Goal: Task Accomplishment & Management: Manage account settings

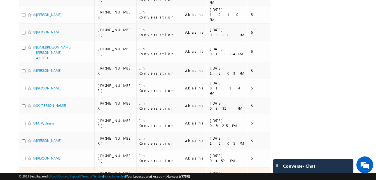
scroll to position [228, 0]
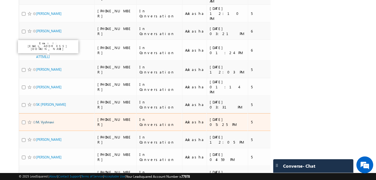
click at [50, 120] on link "M. Vyshnavi" at bounding box center [45, 122] width 18 height 4
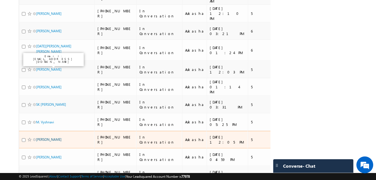
click at [49, 137] on link "Dharani Kandula" at bounding box center [48, 139] width 25 height 4
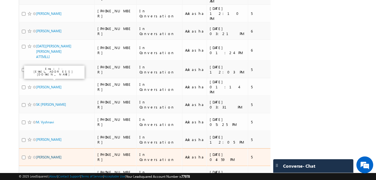
click at [53, 155] on link "Akshansh Saini" at bounding box center [48, 157] width 25 height 4
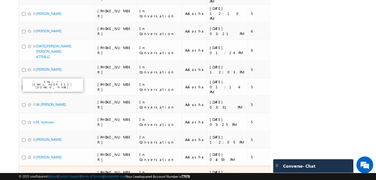
click at [48, 172] on link "Kotte rajesh" at bounding box center [48, 174] width 25 height 4
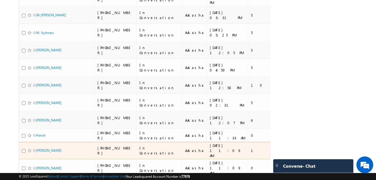
scroll to position [317, 0]
click at [59, 148] on link "[PERSON_NAME]" at bounding box center [48, 150] width 25 height 4
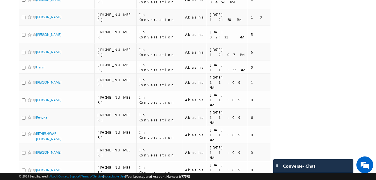
scroll to position [0, 0]
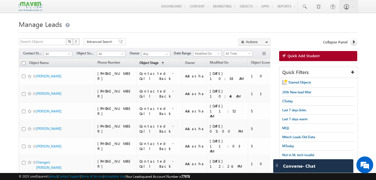
click at [152, 63] on span "Object Stage" at bounding box center [149, 63] width 19 height 4
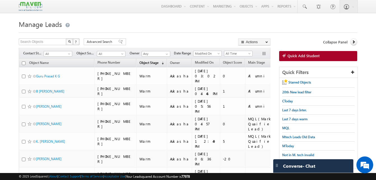
click at [157, 64] on span "Object Stage" at bounding box center [149, 63] width 19 height 4
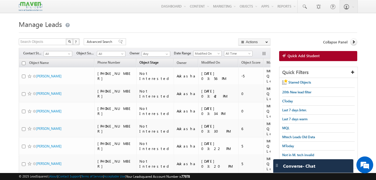
click at [151, 61] on span "Object Stage" at bounding box center [149, 62] width 19 height 4
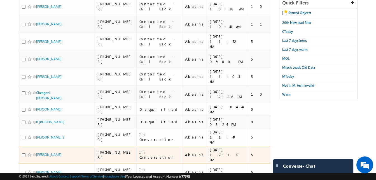
scroll to position [69, 0]
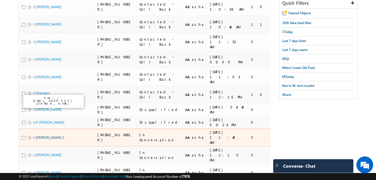
click at [52, 135] on link "Sriram Karthik S" at bounding box center [50, 137] width 28 height 4
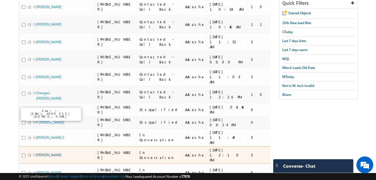
click at [48, 153] on link "Harsh Tiwari" at bounding box center [48, 155] width 25 height 4
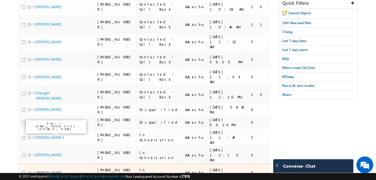
click at [54, 170] on link "Rama Krishna Naidu" at bounding box center [48, 172] width 25 height 4
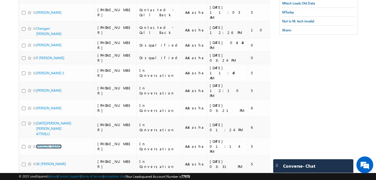
scroll to position [134, 0]
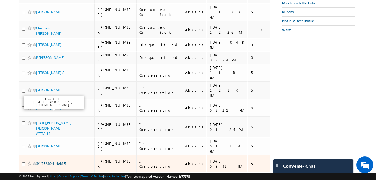
click at [66, 161] on link "SK Mahammad Anish" at bounding box center [51, 163] width 30 height 4
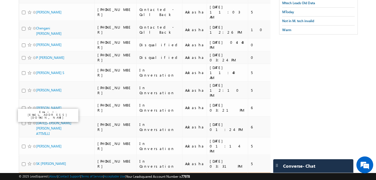
click at [51, 179] on link "M. Vyshnavi" at bounding box center [45, 181] width 18 height 4
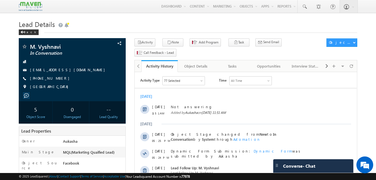
click at [58, 79] on div "+91-8519990088" at bounding box center [72, 79] width 101 height 6
drag, startPoint x: 62, startPoint y: 79, endPoint x: 57, endPoint y: 79, distance: 5.9
click at [57, 79] on div "+91-8519990088" at bounding box center [72, 79] width 101 height 6
copy div "+91-8519990088"
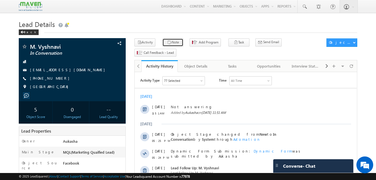
click at [178, 45] on button "Note" at bounding box center [172, 42] width 21 height 8
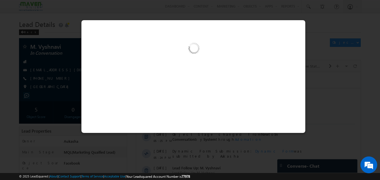
click at [179, 83] on div at bounding box center [193, 76] width 225 height 113
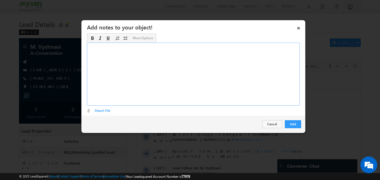
click at [183, 63] on div "Rich Text Editor, Description-inline-editor-div" at bounding box center [193, 74] width 213 height 63
click at [296, 127] on button "Add" at bounding box center [293, 124] width 16 height 8
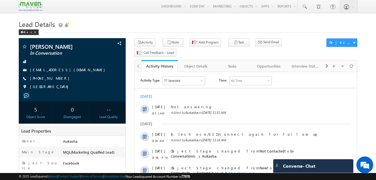
click at [57, 78] on div "+91-7780784064" at bounding box center [72, 79] width 101 height 6
copy div "+91-7780784064"
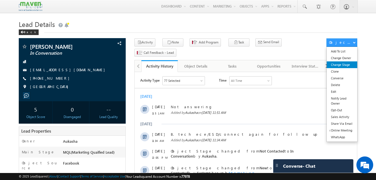
click at [349, 66] on link "Change Stage" at bounding box center [342, 64] width 31 height 7
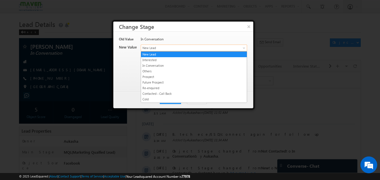
click at [211, 46] on span "New Lead" at bounding box center [184, 47] width 87 height 5
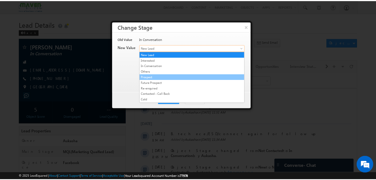
scroll to position [106, 0]
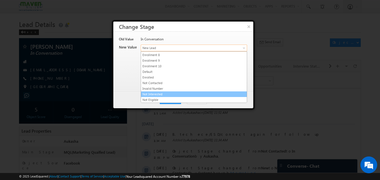
click at [178, 94] on link "Not Interested" at bounding box center [194, 94] width 106 height 5
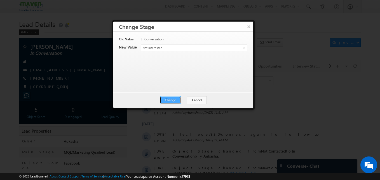
click at [173, 100] on button "Change" at bounding box center [170, 100] width 21 height 8
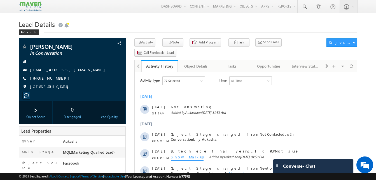
click at [57, 79] on div "+91-8433061156" at bounding box center [72, 79] width 101 height 6
copy div "+91-8433061156"
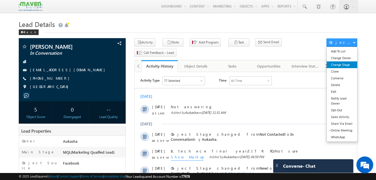
click at [347, 64] on link "Change Stage" at bounding box center [342, 64] width 31 height 7
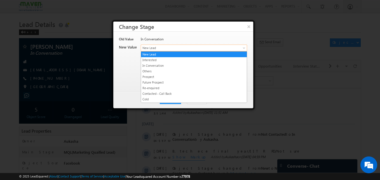
click at [170, 48] on span "New Lead" at bounding box center [184, 47] width 87 height 5
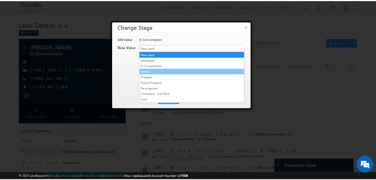
scroll to position [106, 0]
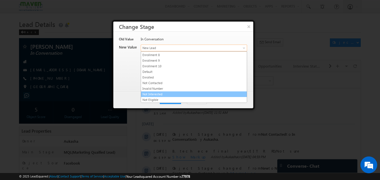
click at [162, 92] on link "Not Interested" at bounding box center [194, 94] width 106 height 5
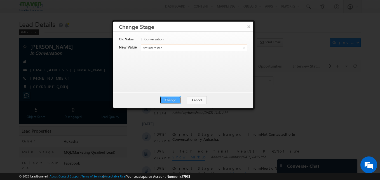
click at [172, 100] on button "Change" at bounding box center [170, 100] width 21 height 8
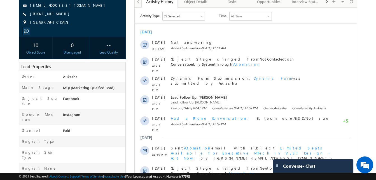
scroll to position [65, 0]
click at [57, 14] on div "+91-7842711788" at bounding box center [72, 14] width 101 height 6
copy div "+91-7842711788"
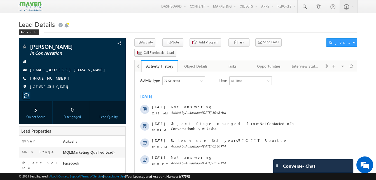
drag, startPoint x: 60, startPoint y: 78, endPoint x: 57, endPoint y: 78, distance: 2.9
click at [57, 78] on div "[PHONE_NUMBER]" at bounding box center [72, 79] width 101 height 6
copy div "[PHONE_NUMBER]"
click at [168, 42] on icon "button" at bounding box center [169, 42] width 4 height 5
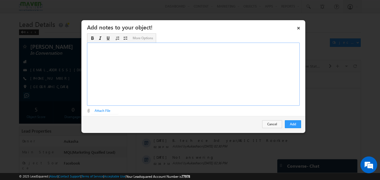
click at [143, 79] on div "Rich Text Editor, Description-inline-editor-div" at bounding box center [193, 74] width 213 height 63
click at [286, 123] on button "Add" at bounding box center [293, 124] width 16 height 8
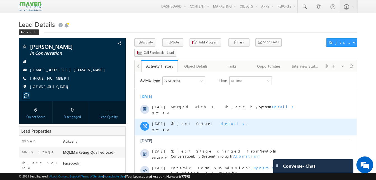
click at [221, 124] on span "details" at bounding box center [234, 123] width 26 height 5
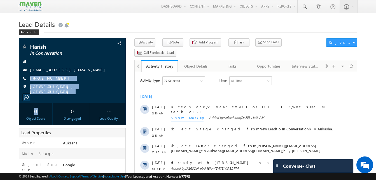
drag, startPoint x: 15, startPoint y: 78, endPoint x: -1, endPoint y: 122, distance: 46.1
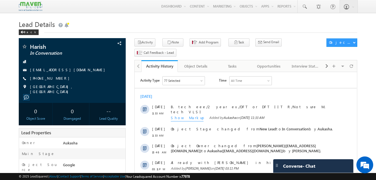
drag, startPoint x: 61, startPoint y: 80, endPoint x: 57, endPoint y: 79, distance: 3.8
click at [57, 79] on div "+91-9052871623" at bounding box center [72, 79] width 101 height 6
copy div "+91-9052871623"
click at [174, 42] on button "Note" at bounding box center [172, 42] width 21 height 8
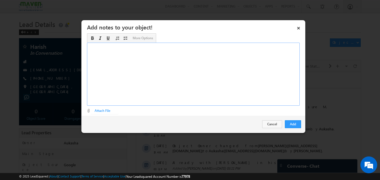
click at [176, 75] on div "Rich Text Editor, Description-inline-editor-div" at bounding box center [193, 74] width 213 height 63
click at [294, 123] on button "Add" at bounding box center [293, 124] width 16 height 8
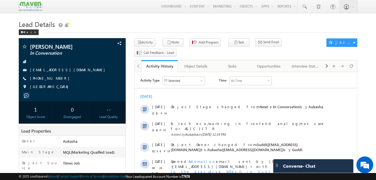
click at [162, 41] on button "Note" at bounding box center [172, 42] width 21 height 8
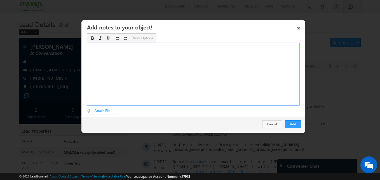
click at [194, 87] on div "Rich Text Editor, Description-inline-editor-div" at bounding box center [193, 74] width 213 height 63
click at [291, 124] on button "Add" at bounding box center [293, 124] width 16 height 8
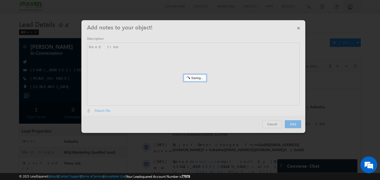
click at [47, 100] on div at bounding box center [190, 90] width 380 height 180
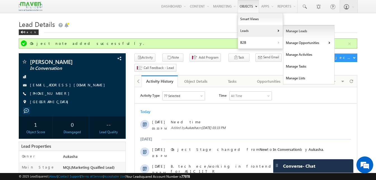
click at [290, 34] on link "Manage Leads" at bounding box center [309, 31] width 51 height 12
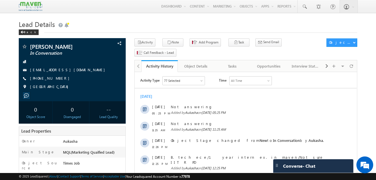
click at [179, 31] on div "Back" at bounding box center [188, 31] width 339 height 4
click at [180, 24] on h1 "Lead Details" at bounding box center [188, 23] width 339 height 11
click at [57, 78] on div "+91-7993822112" at bounding box center [72, 79] width 101 height 6
copy div "[PHONE_NUMBER]"
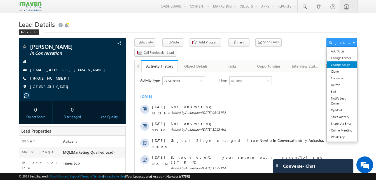
click at [345, 66] on link "Change Stage" at bounding box center [342, 64] width 31 height 7
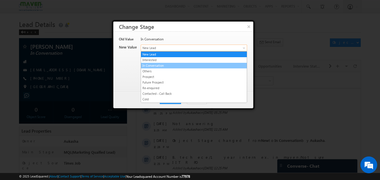
drag, startPoint x: 200, startPoint y: 49, endPoint x: 184, endPoint y: 65, distance: 22.6
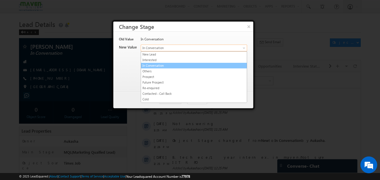
drag, startPoint x: 182, startPoint y: 47, endPoint x: 182, endPoint y: 72, distance: 24.4
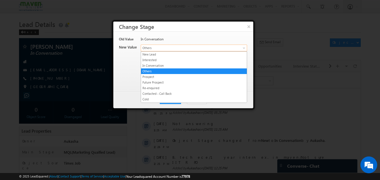
click at [193, 49] on span "Others" at bounding box center [184, 47] width 87 height 5
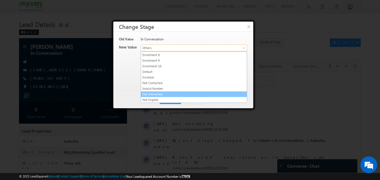
click at [164, 93] on link "Not Interested" at bounding box center [194, 94] width 106 height 5
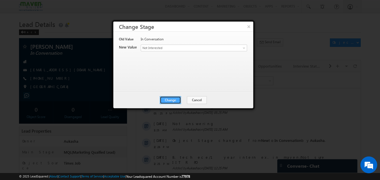
click at [168, 101] on button "Change" at bounding box center [170, 100] width 21 height 8
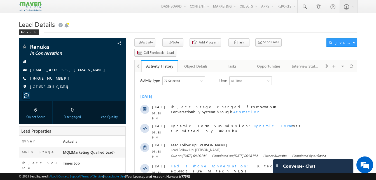
click at [57, 79] on div "[PHONE_NUMBER]" at bounding box center [72, 79] width 101 height 6
copy div "[PHONE_NUMBER]"
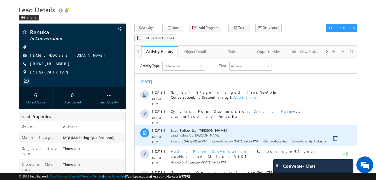
scroll to position [15, 0]
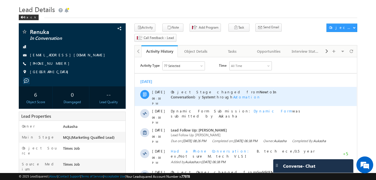
copy div "[PHONE_NUMBER]"
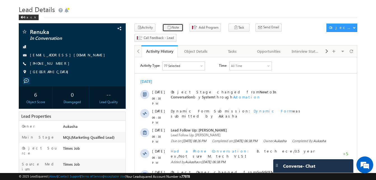
click at [173, 27] on button "Note" at bounding box center [172, 28] width 21 height 8
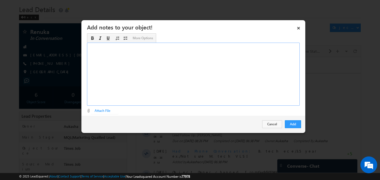
click at [150, 55] on div "Rich Text Editor, Description-inline-editor-div" at bounding box center [193, 74] width 213 height 63
click at [92, 47] on div "IIIT R PDPT" at bounding box center [193, 74] width 213 height 63
click at [293, 122] on button "Add" at bounding box center [293, 124] width 16 height 8
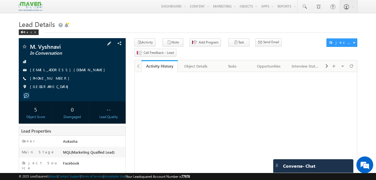
drag, startPoint x: 60, startPoint y: 80, endPoint x: 57, endPoint y: 78, distance: 3.3
click at [57, 78] on div "[PHONE_NUMBER]" at bounding box center [72, 79] width 101 height 6
copy div "[PHONE_NUMBER]"
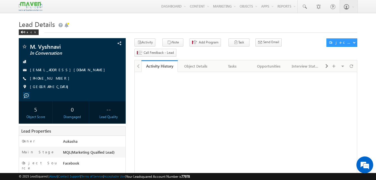
click at [126, 20] on h1 "Lead Details" at bounding box center [188, 23] width 339 height 11
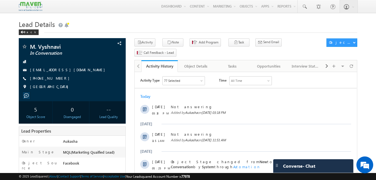
click at [143, 25] on h1 "Lead Details" at bounding box center [188, 23] width 339 height 11
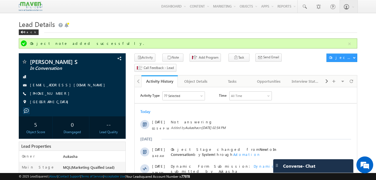
drag, startPoint x: 0, startPoint y: 0, endPoint x: -1, endPoint y: 54, distance: 53.8
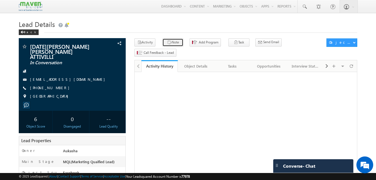
click at [169, 46] on button "Note" at bounding box center [172, 42] width 21 height 8
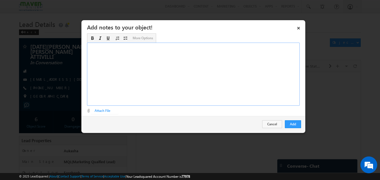
click at [184, 65] on div "Rich Text Editor, Description-inline-editor-div" at bounding box center [193, 74] width 213 height 63
click at [301, 126] on button "Add" at bounding box center [293, 124] width 16 height 8
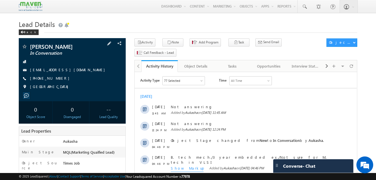
click at [57, 78] on div "+91-9701857096" at bounding box center [72, 79] width 101 height 6
copy div "+91-9701857096"
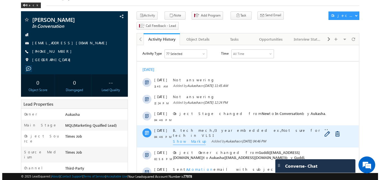
scroll to position [27, 0]
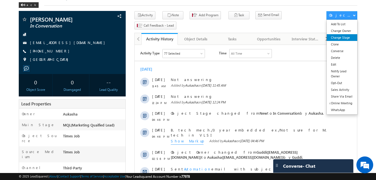
click at [345, 36] on link "Change Stage" at bounding box center [342, 37] width 31 height 7
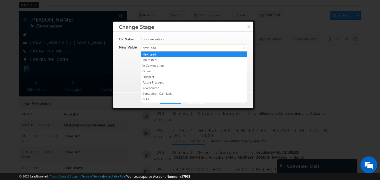
click at [197, 48] on span "New Lead" at bounding box center [184, 47] width 87 height 5
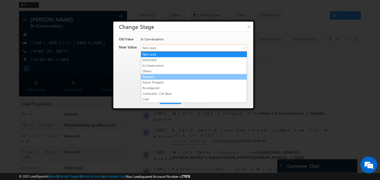
scroll to position [106, 0]
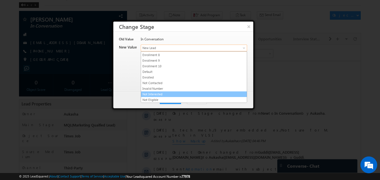
drag, startPoint x: 167, startPoint y: 90, endPoint x: 163, endPoint y: 92, distance: 4.4
click at [163, 92] on ul "New Lead Interested In Conversation Others Prospect Future Prospect Re-enquired…" at bounding box center [194, 77] width 106 height 52
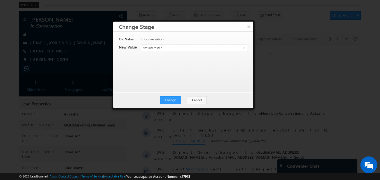
click at [163, 92] on div "Change Cancel Close" at bounding box center [183, 100] width 140 height 16
click at [168, 99] on button "Change" at bounding box center [170, 100] width 21 height 8
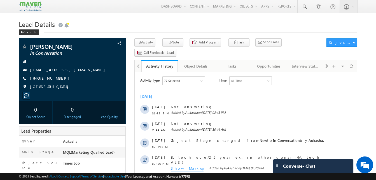
drag, startPoint x: 62, startPoint y: 79, endPoint x: 57, endPoint y: 79, distance: 5.1
click at [57, 79] on div "[PHONE_NUMBER]" at bounding box center [72, 79] width 101 height 6
copy div "[PHONE_NUMBER]"
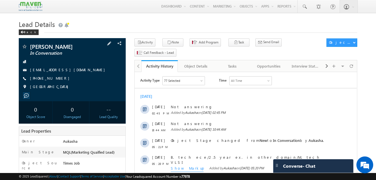
drag, startPoint x: 62, startPoint y: 80, endPoint x: 57, endPoint y: 78, distance: 5.2
click at [57, 78] on div "[PHONE_NUMBER]" at bounding box center [72, 79] width 101 height 6
copy div "[PHONE_NUMBER]"
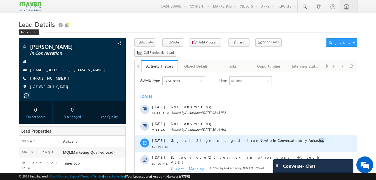
drag, startPoint x: 304, startPoint y: 142, endPoint x: 265, endPoint y: 138, distance: 39.2
click at [265, 138] on div "Object Stage changed from New to In Conversation by [PERSON_NAME] ." at bounding box center [252, 140] width 162 height 5
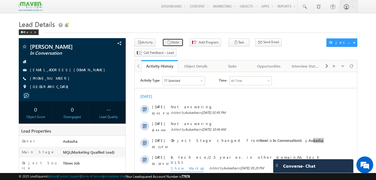
click at [170, 45] on button "Note" at bounding box center [172, 42] width 21 height 8
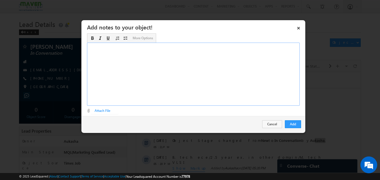
click at [212, 50] on div "Rich Text Editor, Description-inline-editor-div" at bounding box center [193, 74] width 213 height 63
click at [292, 126] on button "Add" at bounding box center [293, 124] width 16 height 8
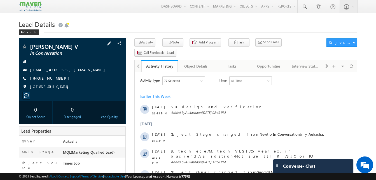
click at [56, 79] on div "[PHONE_NUMBER]" at bounding box center [72, 79] width 101 height 6
copy div "[PHONE_NUMBER]"
copy div "+91-9946597165"
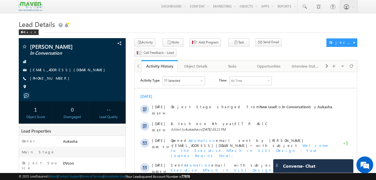
drag, startPoint x: 62, startPoint y: 78, endPoint x: 57, endPoint y: 80, distance: 6.0
click at [57, 80] on div "+91-9535207179" at bounding box center [72, 79] width 101 height 6
copy div "+91-9535207179"
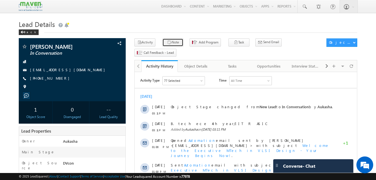
click at [168, 43] on icon "button" at bounding box center [169, 42] width 4 height 5
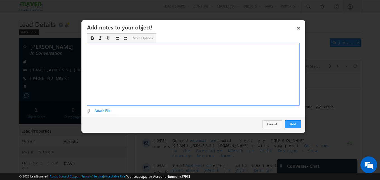
click at [211, 76] on div "Rich Text Editor, Description-inline-editor-div" at bounding box center [193, 74] width 213 height 63
click at [297, 124] on button "Add" at bounding box center [293, 124] width 16 height 8
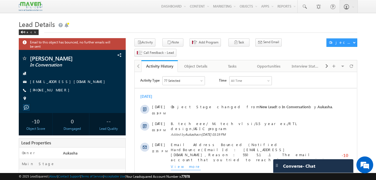
click at [57, 92] on div "+91-9982362789" at bounding box center [72, 90] width 101 height 6
copy div "+91-9982362789"
click at [171, 43] on button "Note" at bounding box center [172, 42] width 21 height 8
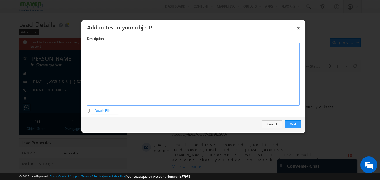
click at [175, 76] on div "Rich Text Editor, Description-inline-editor-div" at bounding box center [193, 74] width 213 height 63
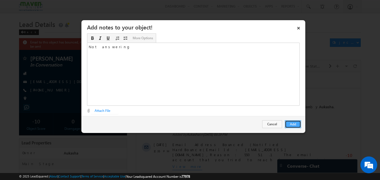
click at [296, 121] on button "Add" at bounding box center [293, 124] width 16 height 8
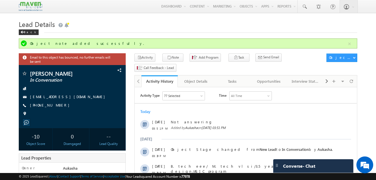
click at [196, 26] on h1 "Lead Details" at bounding box center [188, 23] width 339 height 11
click at [143, 37] on div "Lead Details Back" at bounding box center [188, 28] width 339 height 20
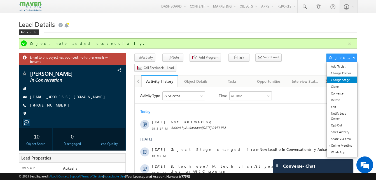
click at [347, 78] on link "Change Stage" at bounding box center [342, 79] width 31 height 7
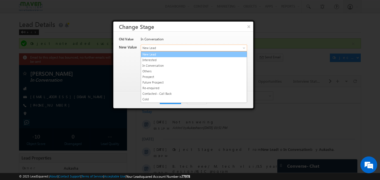
drag, startPoint x: 172, startPoint y: 48, endPoint x: 171, endPoint y: 76, distance: 28.6
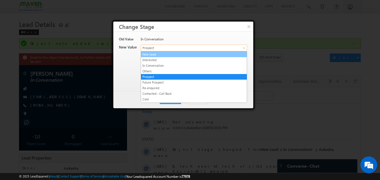
drag, startPoint x: 179, startPoint y: 48, endPoint x: 179, endPoint y: 66, distance: 17.4
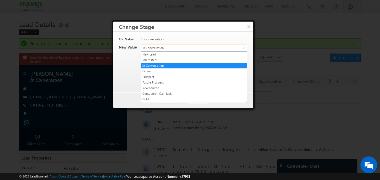
click at [180, 48] on span "In Conversation" at bounding box center [184, 47] width 87 height 5
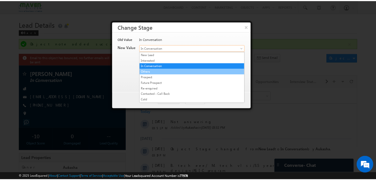
scroll to position [106, 0]
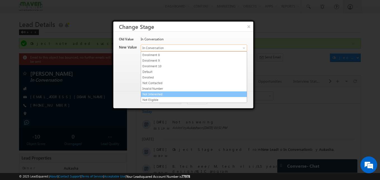
click at [167, 94] on link "Not Interested" at bounding box center [194, 94] width 106 height 5
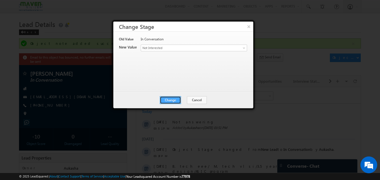
click at [171, 100] on button "Change" at bounding box center [170, 100] width 21 height 8
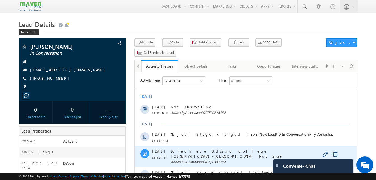
click at [153, 151] on span "[DATE]" at bounding box center [158, 150] width 13 height 5
click at [153, 151] on span "13 Sep" at bounding box center [158, 150] width 13 height 5
drag, startPoint x: 153, startPoint y: 151, endPoint x: 171, endPoint y: 154, distance: 18.4
click at [171, 154] on div "B. tech ece 3rd/ssc college chennai/IIT R ASIC Not sure Added by Aukasha on 13 …" at bounding box center [252, 156] width 162 height 21
drag, startPoint x: 169, startPoint y: 151, endPoint x: 233, endPoint y: 150, distance: 63.6
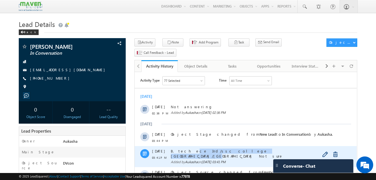
click at [233, 150] on div "13 Sep 03:41 PM B. tech ece 3rd/ssc college chennai/IIT R ASIC Not sure Added b…" at bounding box center [246, 156] width 222 height 21
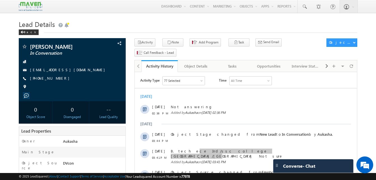
drag, startPoint x: 63, startPoint y: 79, endPoint x: 57, endPoint y: 79, distance: 6.2
click at [57, 79] on div "+91-9486971066" at bounding box center [72, 79] width 101 height 6
copy div "+91-9486971066"
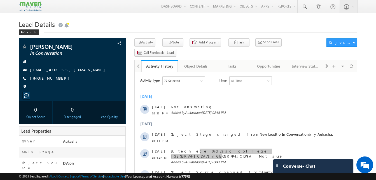
click at [152, 26] on h1 "Lead Details" at bounding box center [188, 23] width 339 height 11
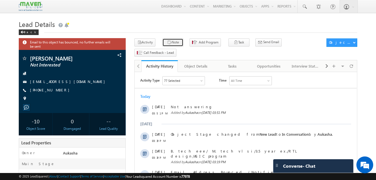
click at [174, 41] on button "Note" at bounding box center [172, 42] width 21 height 8
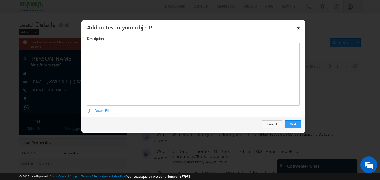
click at [299, 28] on link "×" at bounding box center [299, 27] width 10 height 10
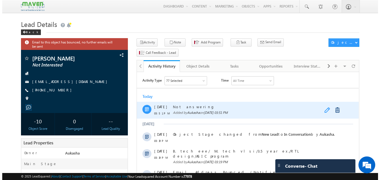
click at [326, 111] on link at bounding box center [327, 110] width 7 height 6
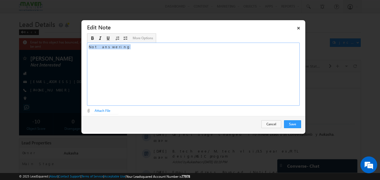
click at [192, 62] on div "Not answering" at bounding box center [193, 74] width 213 height 63
click at [288, 123] on button "Save" at bounding box center [292, 124] width 17 height 8
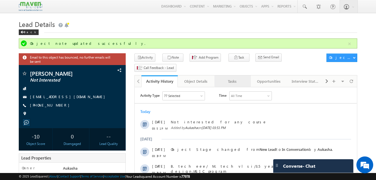
click at [233, 78] on div "Tasks" at bounding box center [232, 81] width 27 height 7
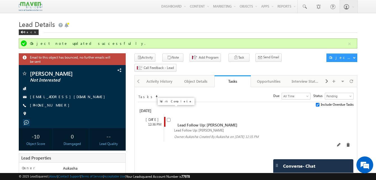
click at [168, 118] on input "checkbox" at bounding box center [169, 120] width 4 height 4
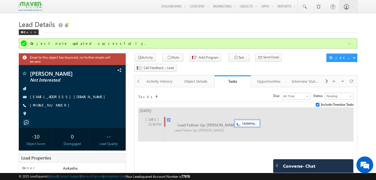
checkbox input "false"
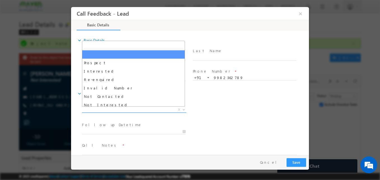
click at [108, 110] on span "X" at bounding box center [134, 110] width 105 height 6
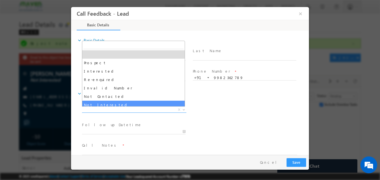
select select "Not Interested"
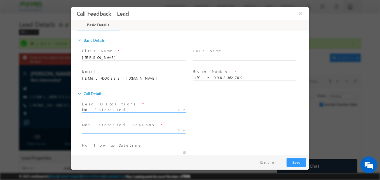
click at [126, 129] on span "X" at bounding box center [134, 131] width 105 height 6
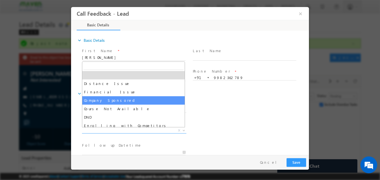
drag, startPoint x: 113, startPoint y: 88, endPoint x: 141, endPoint y: 107, distance: 34.4
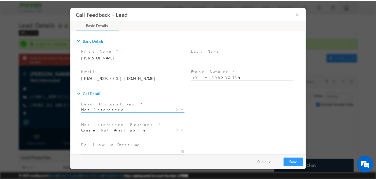
scroll to position [50, 0]
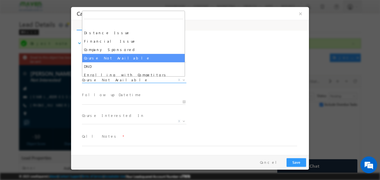
click at [121, 80] on span "Course Not Available" at bounding box center [127, 79] width 91 height 5
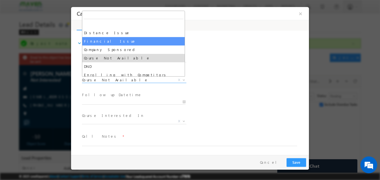
select select "Financial Issue"
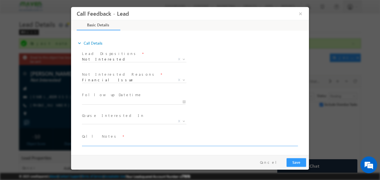
click at [119, 143] on textarea at bounding box center [189, 143] width 215 height 6
type textarea "ni"
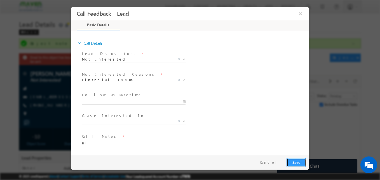
click at [300, 159] on button "Save" at bounding box center [297, 162] width 20 height 9
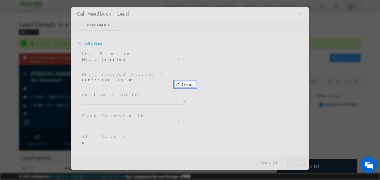
click at [67, 99] on div at bounding box center [190, 90] width 380 height 180
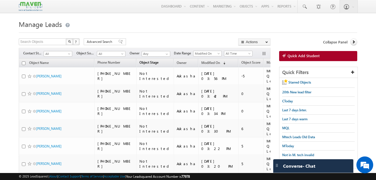
click at [152, 64] on span "Object Stage" at bounding box center [149, 62] width 19 height 4
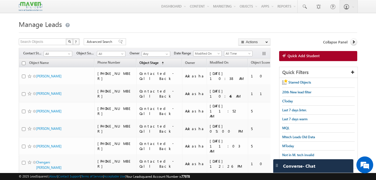
click at [151, 66] on link "Object Stage (sorted ascending)" at bounding box center [152, 62] width 30 height 7
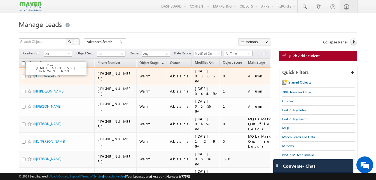
click at [55, 74] on link "Guru Prasad K G" at bounding box center [48, 76] width 24 height 4
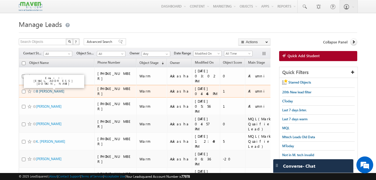
click at [54, 89] on link "B Navaneeth Bhat" at bounding box center [50, 91] width 28 height 4
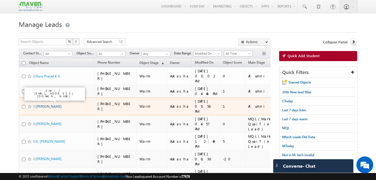
click at [50, 104] on link "Mahesh Kumar" at bounding box center [48, 106] width 25 height 4
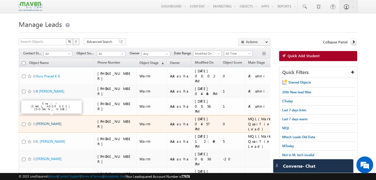
click at [47, 122] on link "Bhavana Yadav" at bounding box center [48, 124] width 25 height 4
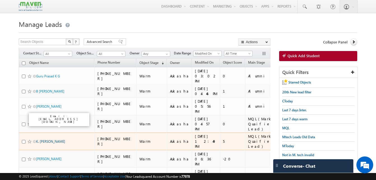
click at [47, 139] on link "K. Manohar Manohar" at bounding box center [50, 141] width 29 height 4
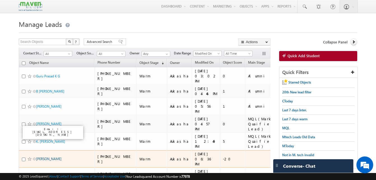
click at [47, 157] on link "[PERSON_NAME]" at bounding box center [48, 159] width 25 height 4
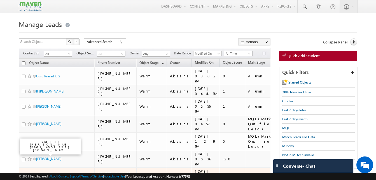
click at [49, 174] on link "[PERSON_NAME].S" at bounding box center [50, 176] width 28 height 4
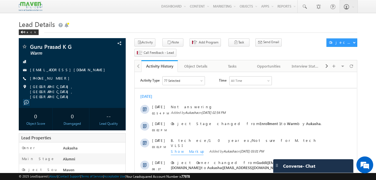
drag, startPoint x: 61, startPoint y: 80, endPoint x: 57, endPoint y: 79, distance: 3.9
click at [57, 79] on div "[PHONE_NUMBER]" at bounding box center [72, 79] width 101 height 6
copy div "[PHONE_NUMBER]"
drag, startPoint x: 71, startPoint y: 47, endPoint x: 29, endPoint y: 45, distance: 42.3
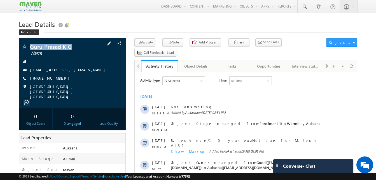
click at [29, 45] on div "Guru Prasad K G Warm" at bounding box center [72, 47] width 101 height 6
copy div "Guru Prasad K G"
click at [95, 22] on h1 "Lead Details" at bounding box center [188, 23] width 339 height 11
click at [169, 28] on h1 "Lead Details" at bounding box center [188, 23] width 339 height 11
click at [92, 26] on h1 "Lead Details" at bounding box center [188, 23] width 339 height 11
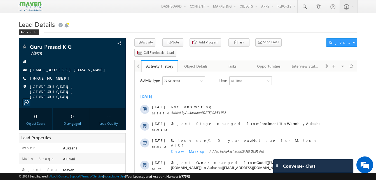
click at [129, 19] on h1 "Lead Details" at bounding box center [188, 23] width 339 height 11
click at [157, 35] on div "Lead Details Back" at bounding box center [188, 28] width 339 height 20
click at [185, 20] on h1 "Lead Details" at bounding box center [188, 23] width 339 height 11
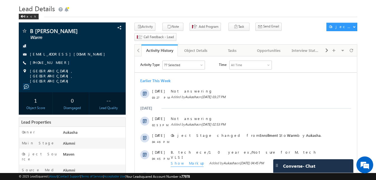
scroll to position [13, 0]
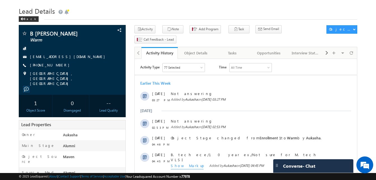
click at [199, 18] on div "Back" at bounding box center [188, 18] width 339 height 4
drag, startPoint x: 60, startPoint y: 64, endPoint x: 57, endPoint y: 65, distance: 3.4
click at [57, 65] on div "[PHONE_NUMBER]" at bounding box center [72, 65] width 101 height 6
copy div "[PHONE_NUMBER]"
click at [170, 32] on button "Note" at bounding box center [172, 29] width 21 height 8
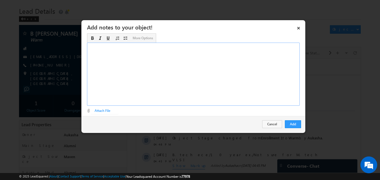
click at [176, 77] on div "Rich Text Editor, Description-inline-editor-div" at bounding box center [193, 74] width 213 height 63
click at [289, 123] on button "Add" at bounding box center [293, 124] width 16 height 8
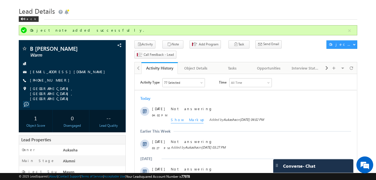
click at [131, 17] on div "Back" at bounding box center [188, 18] width 339 height 4
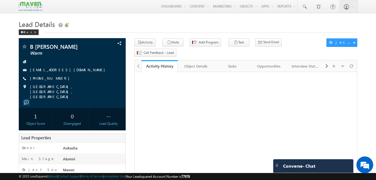
click at [167, 24] on h1 "Lead Details" at bounding box center [188, 23] width 339 height 11
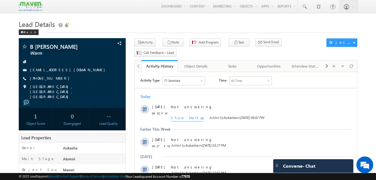
click at [131, 21] on h1 "Lead Details" at bounding box center [188, 23] width 339 height 11
click at [308, 11] on link at bounding box center [304, 6] width 13 height 13
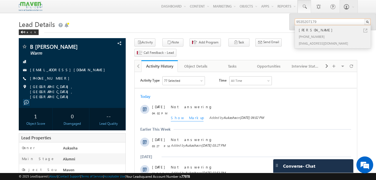
type input "9535207179"
click at [366, 31] on link at bounding box center [366, 31] width 4 height 4
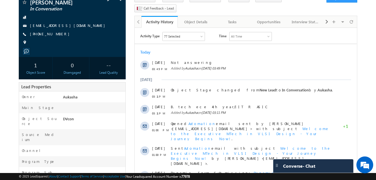
click at [57, 35] on div "+91-9535207179" at bounding box center [72, 34] width 101 height 6
copy div "+91-9535207179"
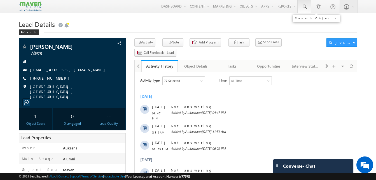
click at [301, 10] on link at bounding box center [304, 6] width 13 height 13
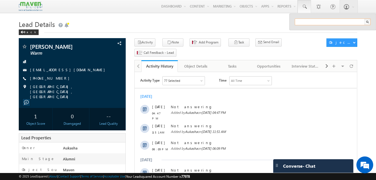
paste input "80947 86099"
type input "8094786099"
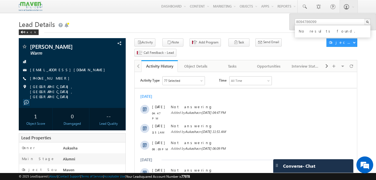
click at [135, 23] on h1 "Lead Details" at bounding box center [188, 23] width 339 height 11
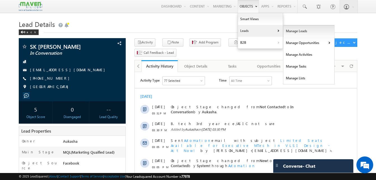
click at [292, 29] on link "Manage Leads" at bounding box center [309, 31] width 51 height 12
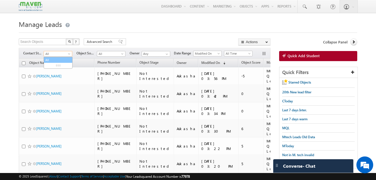
click at [66, 54] on span "All" at bounding box center [57, 53] width 27 height 5
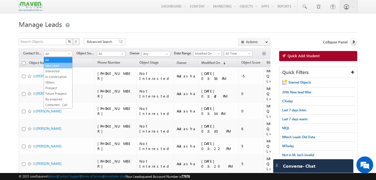
click at [55, 66] on link "New Lead" at bounding box center [58, 65] width 28 height 5
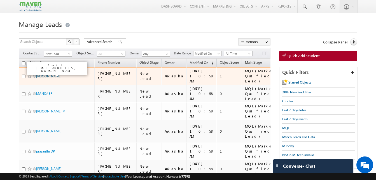
click at [52, 74] on link "shobha sharma" at bounding box center [48, 76] width 25 height 4
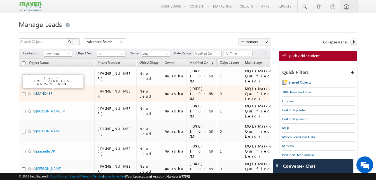
click at [49, 91] on link "MANOJ BR" at bounding box center [44, 93] width 16 height 4
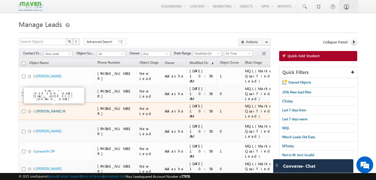
click at [51, 109] on link "Shivakumar M" at bounding box center [50, 111] width 29 height 4
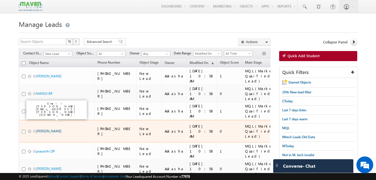
click at [48, 129] on link "[PERSON_NAME]" at bounding box center [48, 131] width 25 height 4
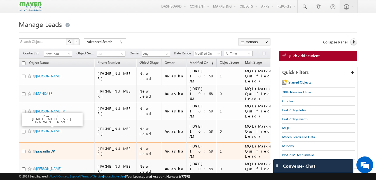
click at [41, 149] on link "prasanthi DP" at bounding box center [45, 151] width 19 height 4
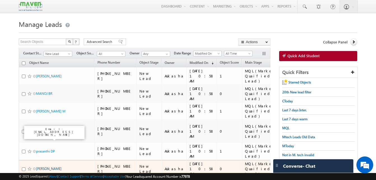
click at [41, 166] on link "bipin kumar" at bounding box center [48, 168] width 25 height 4
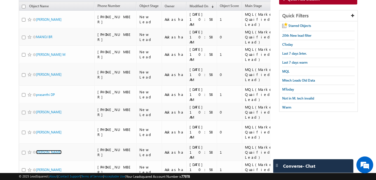
scroll to position [57, 0]
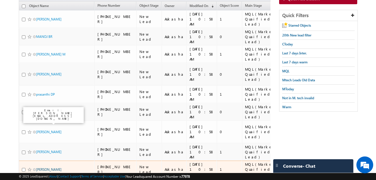
click at [48, 167] on link "Suhas Gourimath" at bounding box center [48, 169] width 25 height 4
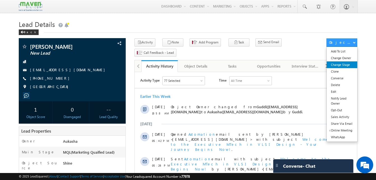
click at [341, 63] on link "Change Stage" at bounding box center [342, 64] width 31 height 7
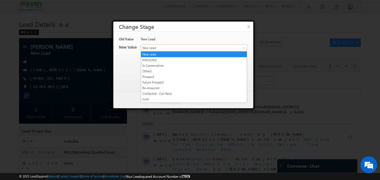
click at [169, 49] on span "New Lead" at bounding box center [184, 47] width 87 height 5
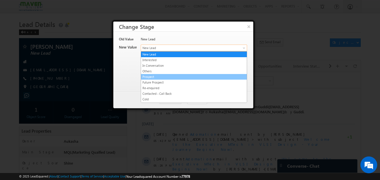
scroll to position [106, 0]
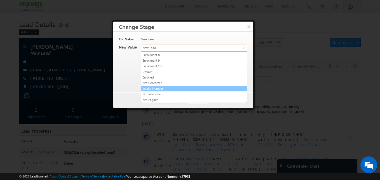
click at [169, 87] on link "Invalid Number" at bounding box center [194, 88] width 106 height 5
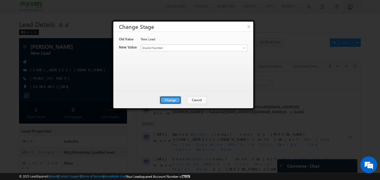
click at [170, 97] on button "Change" at bounding box center [170, 100] width 21 height 8
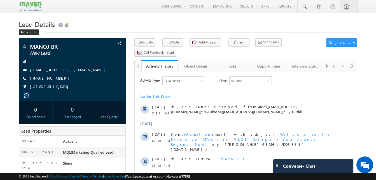
click at [83, 24] on h1 "Lead Details" at bounding box center [188, 23] width 339 height 11
drag, startPoint x: 83, startPoint y: 24, endPoint x: 68, endPoint y: 32, distance: 17.2
click at [68, 32] on div "Lead Details Back" at bounding box center [188, 25] width 339 height 15
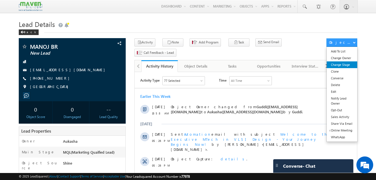
click at [339, 64] on link "Change Stage" at bounding box center [342, 64] width 31 height 7
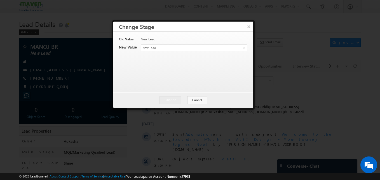
click at [179, 47] on span "New Lead" at bounding box center [184, 47] width 87 height 5
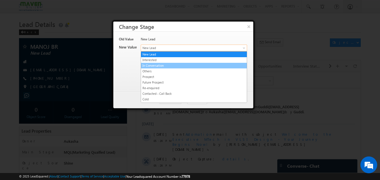
scroll to position [106, 0]
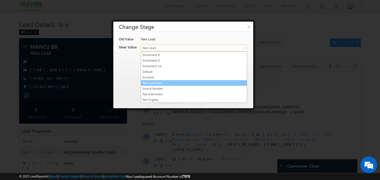
click at [157, 84] on link "Not Contacted" at bounding box center [194, 82] width 106 height 5
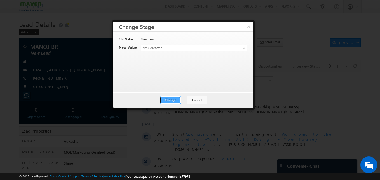
click at [168, 97] on button "Change" at bounding box center [170, 100] width 21 height 8
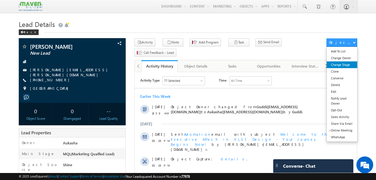
click at [341, 68] on link "Change Stage" at bounding box center [342, 64] width 31 height 7
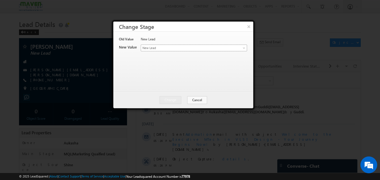
click at [194, 51] on link "New Lead" at bounding box center [194, 48] width 106 height 7
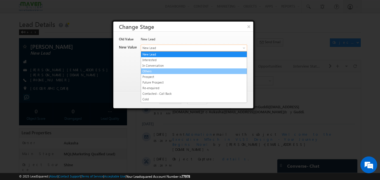
scroll to position [106, 0]
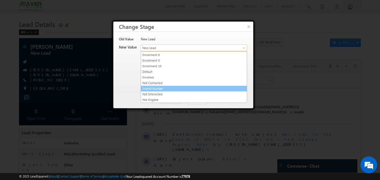
click at [164, 87] on link "Invalid Number" at bounding box center [194, 88] width 106 height 5
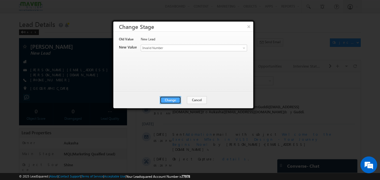
click at [167, 99] on button "Change" at bounding box center [170, 100] width 21 height 8
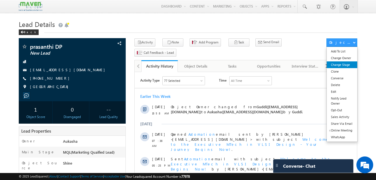
click at [341, 64] on link "Change Stage" at bounding box center [342, 64] width 31 height 7
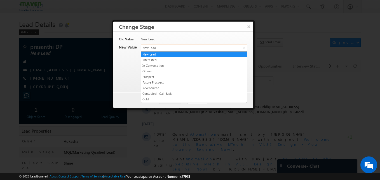
click at [201, 47] on span "New Lead" at bounding box center [184, 47] width 87 height 5
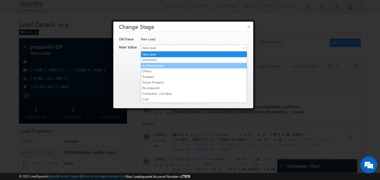
scroll to position [106, 0]
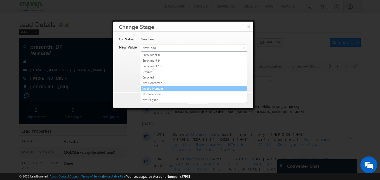
click at [159, 89] on link "Invalid Number" at bounding box center [194, 88] width 106 height 5
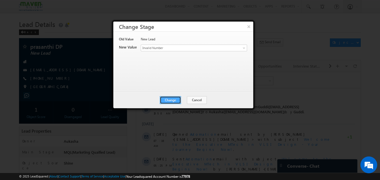
click at [180, 101] on button "Change" at bounding box center [170, 100] width 21 height 8
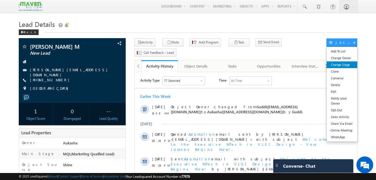
click at [348, 66] on link "Change Stage" at bounding box center [342, 64] width 31 height 7
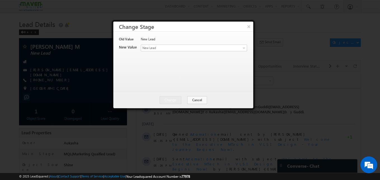
click at [169, 51] on div "Contact Stage * New Lead Interested In Conversation Others Prospect Future Pros…" at bounding box center [194, 49] width 106 height 8
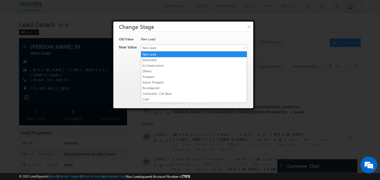
click at [169, 50] on link "New Lead" at bounding box center [194, 48] width 106 height 7
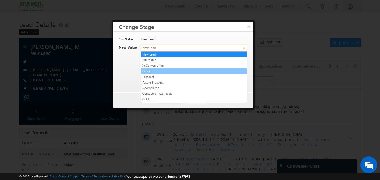
scroll to position [106, 0]
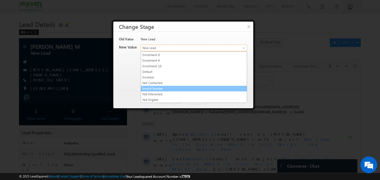
drag, startPoint x: 155, startPoint y: 89, endPoint x: 158, endPoint y: 90, distance: 3.6
click at [158, 90] on link "Invalid Number" at bounding box center [194, 88] width 106 height 5
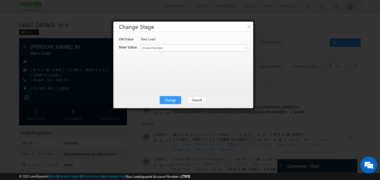
click at [158, 90] on div "Old Value New Lead New Value Contact Stage * New Lead Interested In Conversatio…" at bounding box center [183, 62] width 140 height 60
click at [169, 101] on button "Change" at bounding box center [170, 100] width 21 height 8
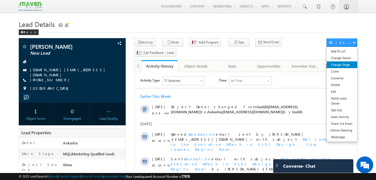
click at [347, 66] on link "Change Stage" at bounding box center [342, 64] width 31 height 7
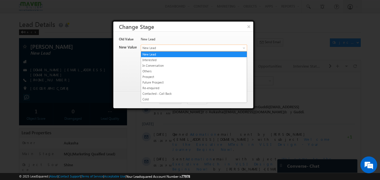
click at [188, 48] on span "New Lead" at bounding box center [184, 47] width 87 height 5
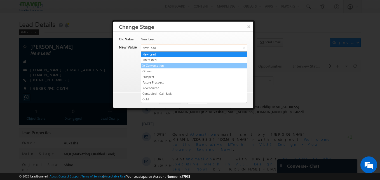
scroll to position [106, 0]
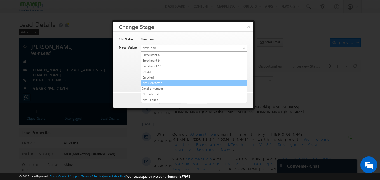
click at [161, 84] on link "Not Contacted" at bounding box center [194, 82] width 106 height 5
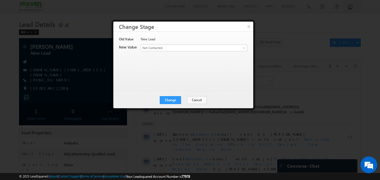
click at [183, 98] on div "Change Cancel Close" at bounding box center [183, 100] width 140 height 16
click at [181, 99] on button "Change" at bounding box center [170, 100] width 21 height 8
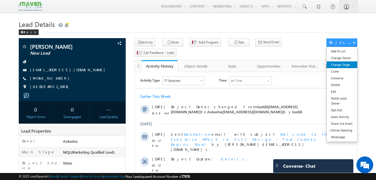
click at [341, 66] on link "Change Stage" at bounding box center [342, 64] width 31 height 7
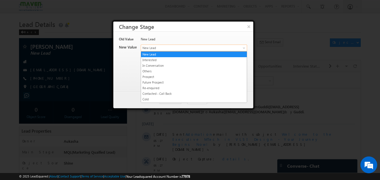
click at [192, 49] on span "New Lead" at bounding box center [184, 47] width 87 height 5
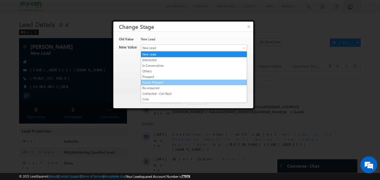
scroll to position [106, 0]
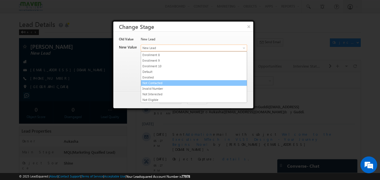
click at [169, 82] on link "Not Contacted" at bounding box center [194, 82] width 106 height 5
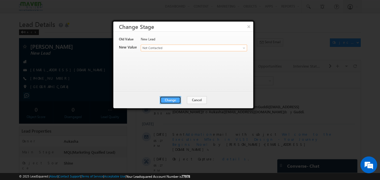
click at [171, 102] on button "Change" at bounding box center [170, 100] width 21 height 8
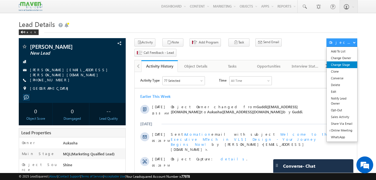
click at [340, 63] on link "Change Stage" at bounding box center [342, 64] width 31 height 7
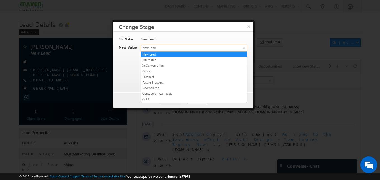
click at [179, 47] on span "New Lead" at bounding box center [184, 47] width 87 height 5
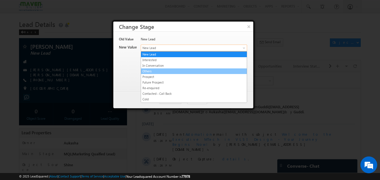
scroll to position [106, 0]
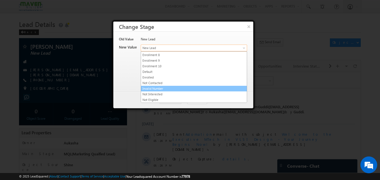
click at [160, 87] on link "Invalid Number" at bounding box center [194, 88] width 106 height 5
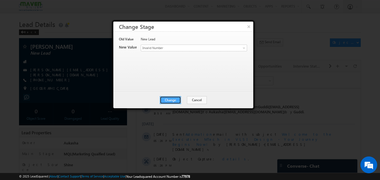
click at [171, 99] on button "Change" at bounding box center [170, 100] width 21 height 8
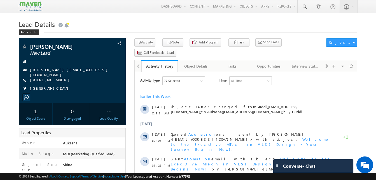
click at [181, 24] on h1 "Lead Details" at bounding box center [188, 23] width 339 height 11
click at [130, 20] on h1 "Lead Details" at bounding box center [188, 23] width 339 height 11
click at [122, 19] on h1 "Lead Details" at bounding box center [188, 23] width 339 height 11
click at [157, 30] on div "Back" at bounding box center [188, 31] width 339 height 4
click at [306, 8] on span at bounding box center [305, 7] width 6 height 6
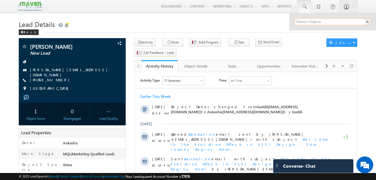
click at [309, 20] on input "text" at bounding box center [333, 21] width 76 height 7
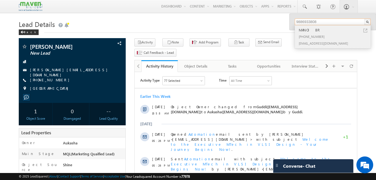
type input "9886933808"
click at [366, 30] on link at bounding box center [366, 31] width 4 height 4
click at [117, 27] on h1 "Lead Details" at bounding box center [188, 23] width 339 height 11
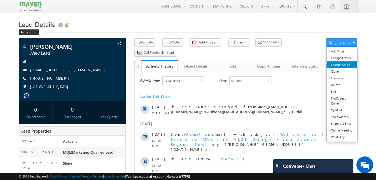
click at [343, 63] on link "Change Stage" at bounding box center [342, 64] width 31 height 7
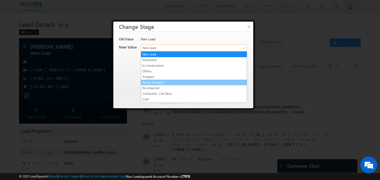
drag, startPoint x: 172, startPoint y: 47, endPoint x: 189, endPoint y: 88, distance: 44.4
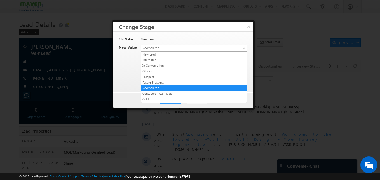
click at [185, 49] on span "Re-enquired" at bounding box center [184, 47] width 87 height 5
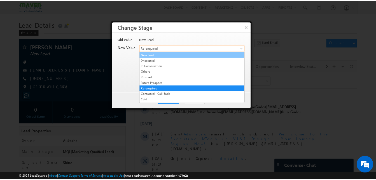
scroll to position [106, 0]
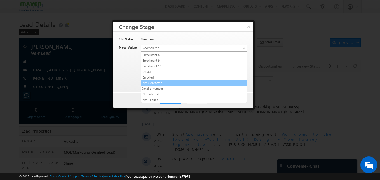
click at [172, 82] on link "Not Contacted" at bounding box center [194, 82] width 106 height 5
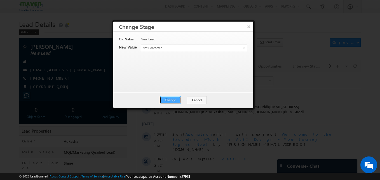
click at [173, 97] on button "Change" at bounding box center [170, 100] width 21 height 8
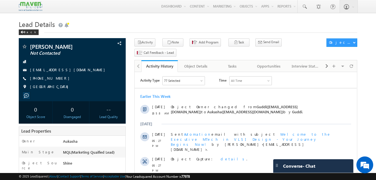
click at [127, 22] on h1 "Lead Details" at bounding box center [188, 23] width 339 height 11
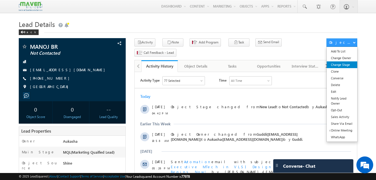
click at [350, 63] on link "Change Stage" at bounding box center [342, 64] width 31 height 7
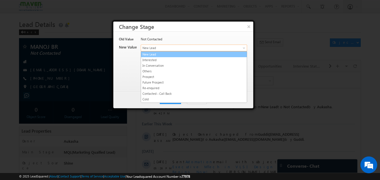
drag, startPoint x: 166, startPoint y: 46, endPoint x: 191, endPoint y: 62, distance: 29.7
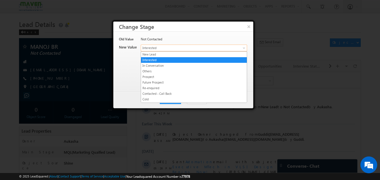
click at [184, 48] on span "Interested" at bounding box center [184, 47] width 87 height 5
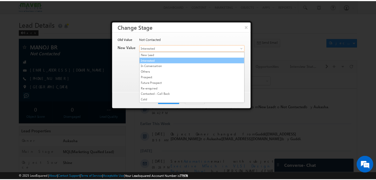
scroll to position [106, 0]
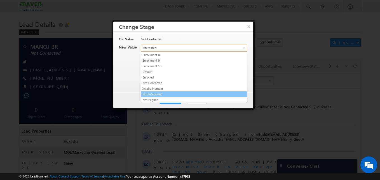
click at [169, 96] on link "Not Interested" at bounding box center [194, 94] width 106 height 5
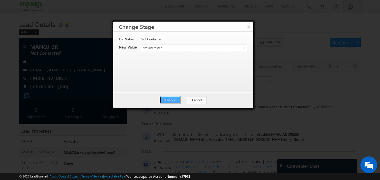
click at [180, 97] on button "Change" at bounding box center [170, 100] width 21 height 8
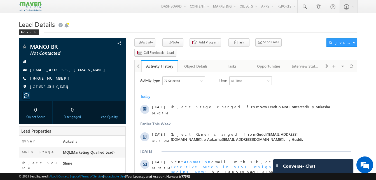
click at [81, 20] on h1 "Lead Details" at bounding box center [188, 23] width 339 height 11
